Goal: Information Seeking & Learning: Learn about a topic

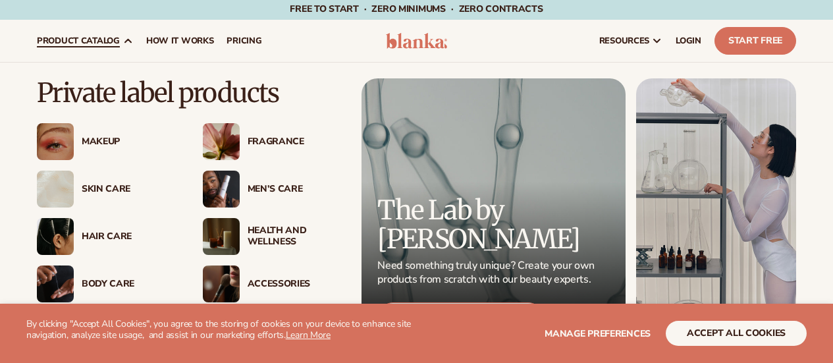
scroll to position [47, 0]
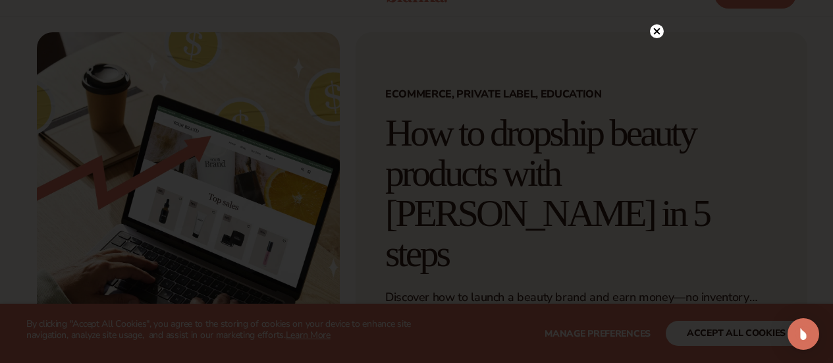
click at [657, 30] on icon at bounding box center [656, 31] width 7 height 7
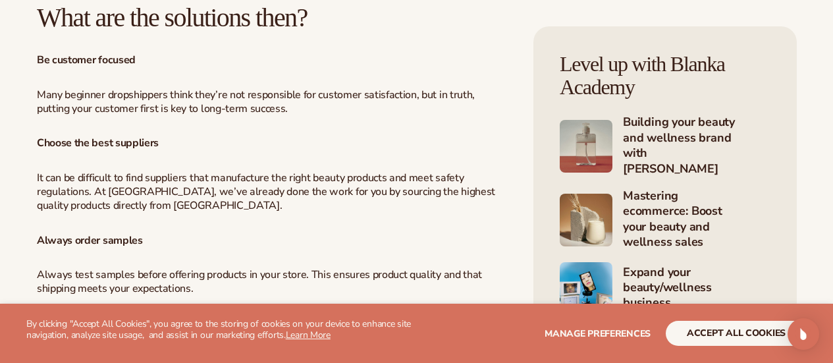
scroll to position [2590, 0]
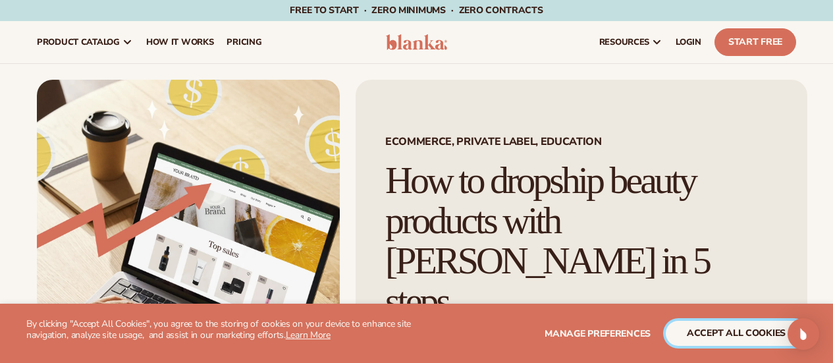
click at [734, 327] on button "accept all cookies" at bounding box center [736, 333] width 141 height 25
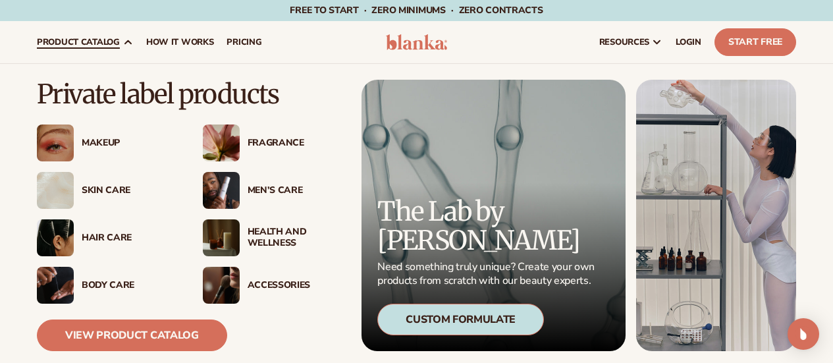
click at [271, 188] on div "Men’s Care" at bounding box center [295, 190] width 95 height 11
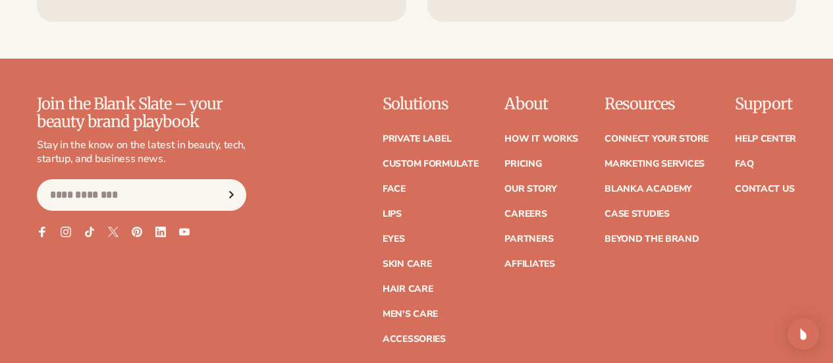
scroll to position [2246, 0]
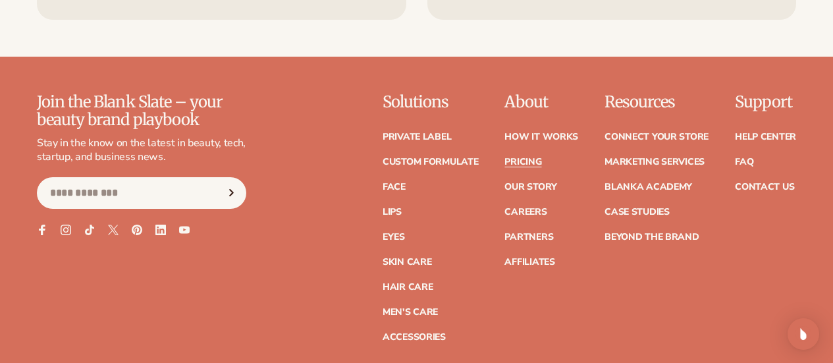
click at [504, 159] on link "Pricing" at bounding box center [522, 161] width 37 height 9
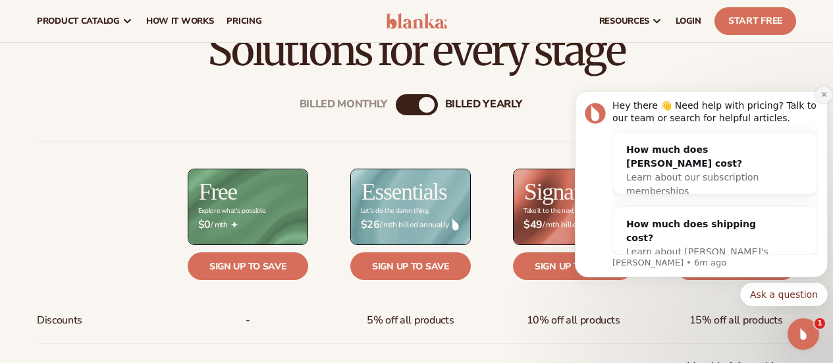
click at [823, 93] on icon "Dismiss notification" at bounding box center [823, 94] width 5 height 5
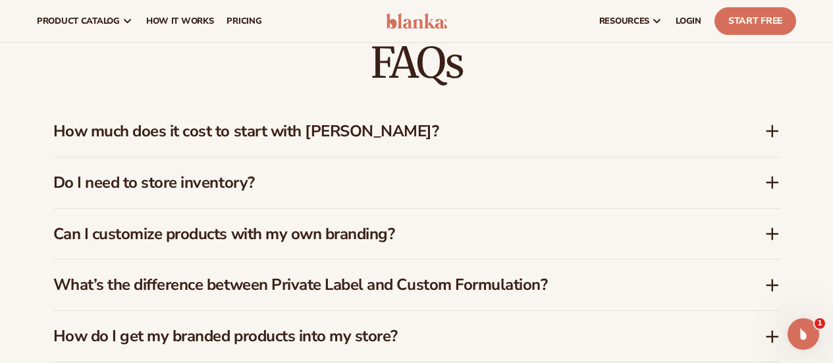
scroll to position [1821, 0]
click at [416, 138] on h3 "How much does it cost to start with Blanka?" at bounding box center [389, 131] width 672 height 19
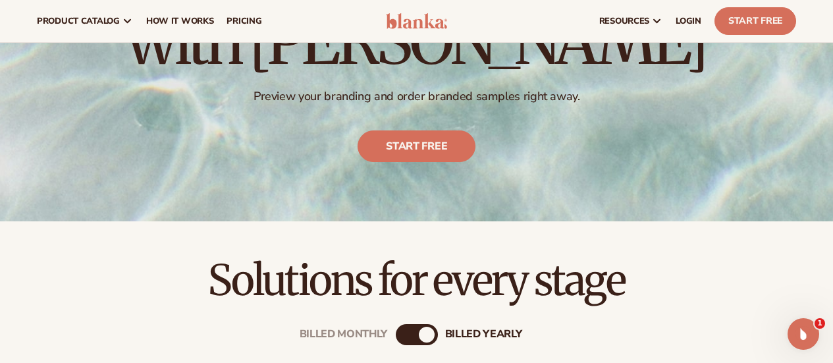
scroll to position [0, 0]
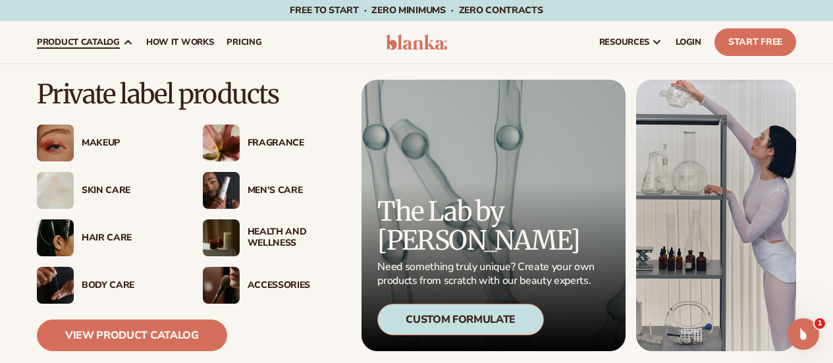
click at [101, 190] on div "Skin Care" at bounding box center [129, 190] width 95 height 11
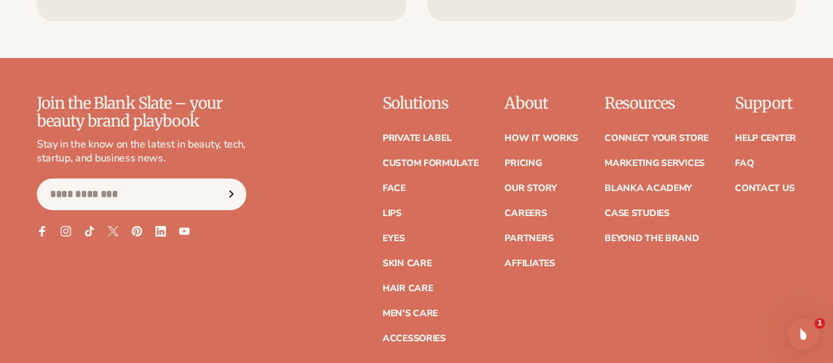
scroll to position [2254, 0]
